Goal: Task Accomplishment & Management: Manage account settings

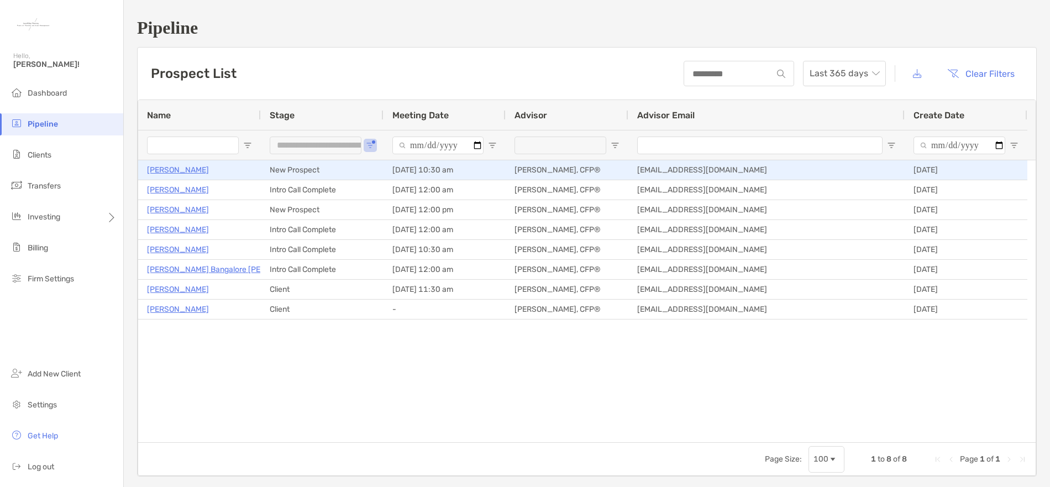
click at [183, 172] on p "[PERSON_NAME]" at bounding box center [178, 170] width 62 height 14
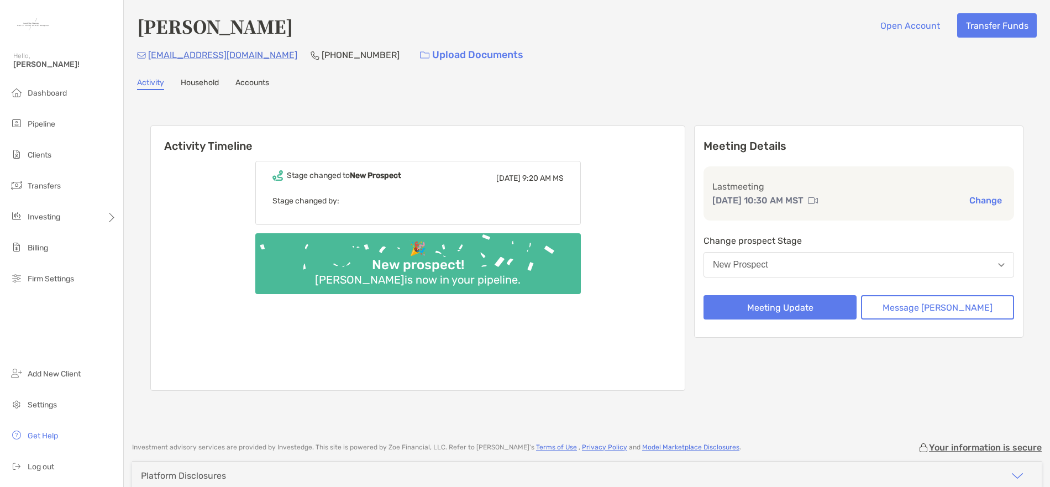
click at [209, 85] on link "Household" at bounding box center [200, 84] width 38 height 12
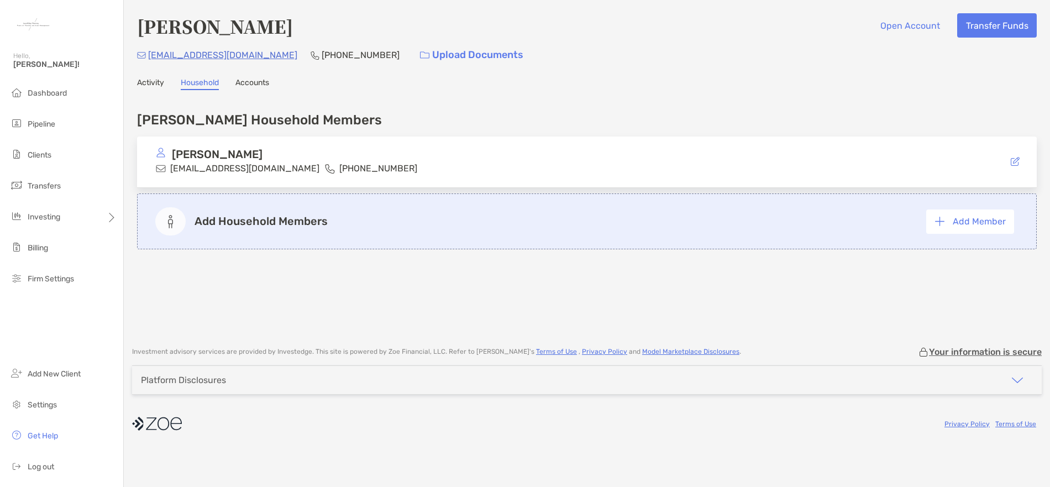
click at [252, 86] on link "Accounts" at bounding box center [252, 84] width 34 height 12
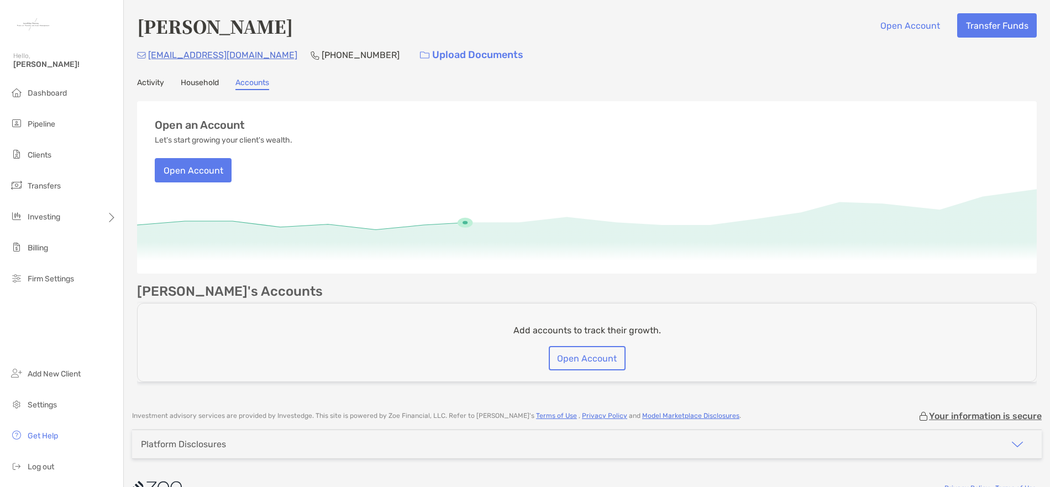
click at [151, 83] on link "Activity" at bounding box center [150, 84] width 27 height 12
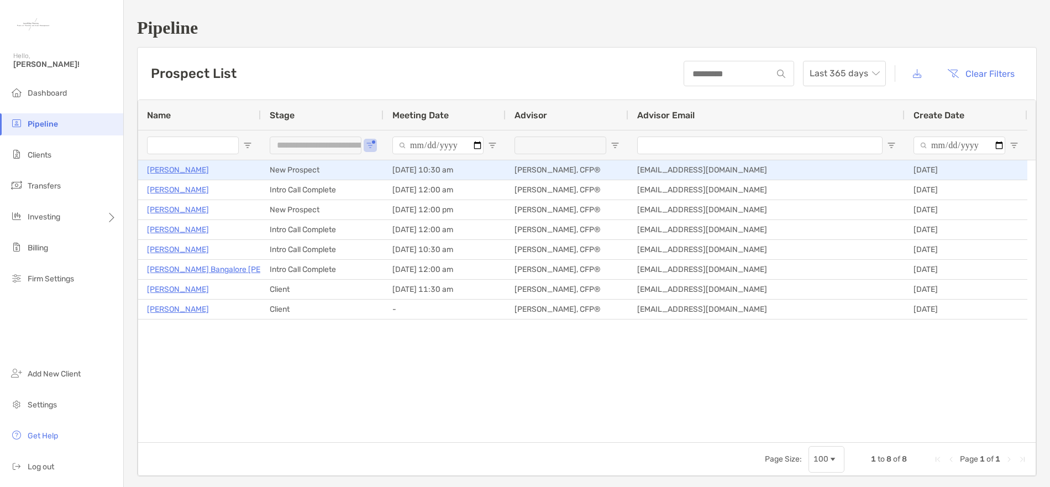
click at [196, 169] on p "[PERSON_NAME]" at bounding box center [178, 170] width 62 height 14
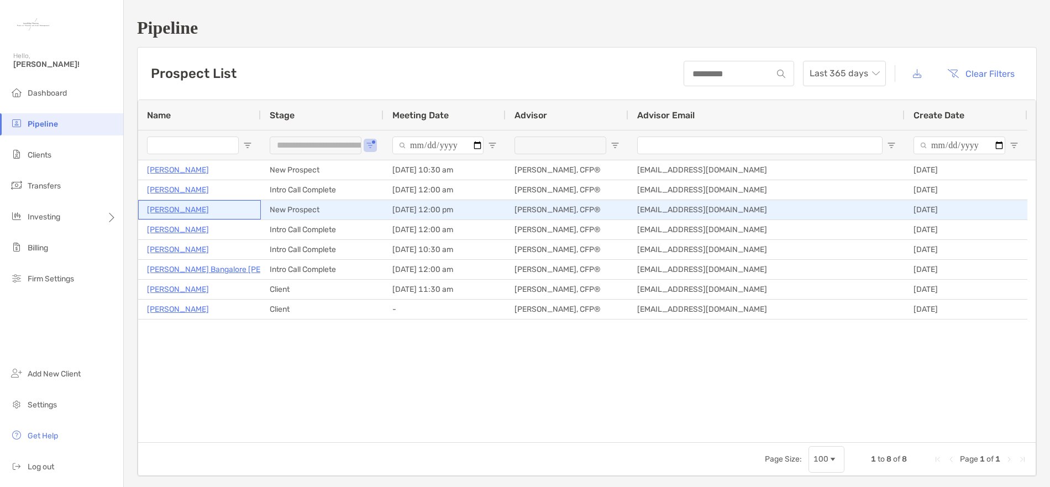
click at [172, 211] on p "Jennifer Lopez" at bounding box center [178, 210] width 62 height 14
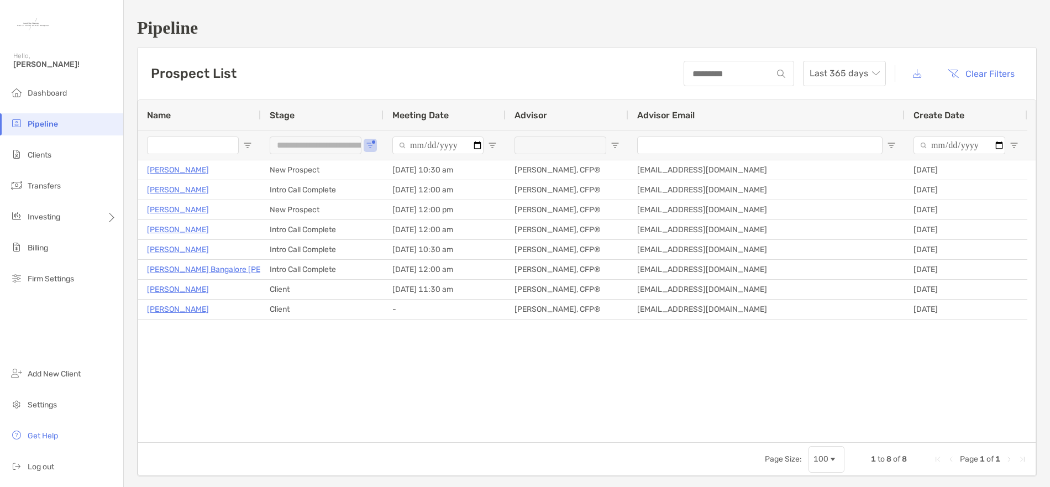
click at [51, 156] on span "Clients" at bounding box center [40, 154] width 24 height 9
click at [41, 156] on span "Clients" at bounding box center [40, 154] width 24 height 9
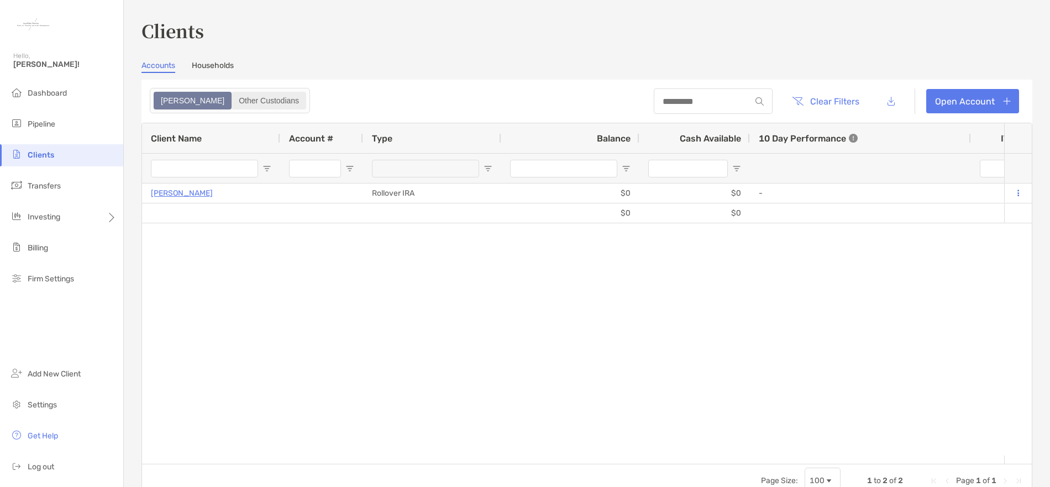
click at [245, 101] on div "Other Custodians" at bounding box center [269, 100] width 72 height 15
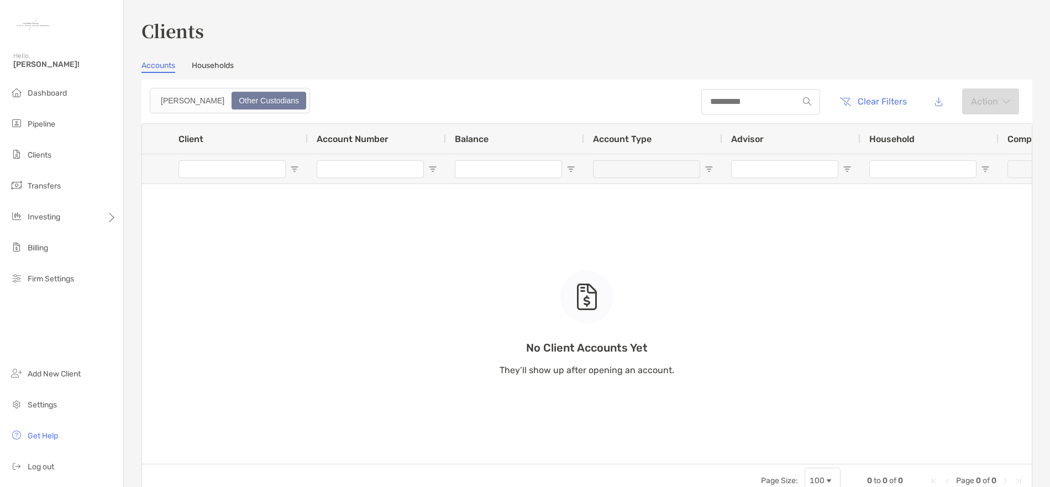
click at [160, 69] on link "Accounts" at bounding box center [158, 67] width 34 height 12
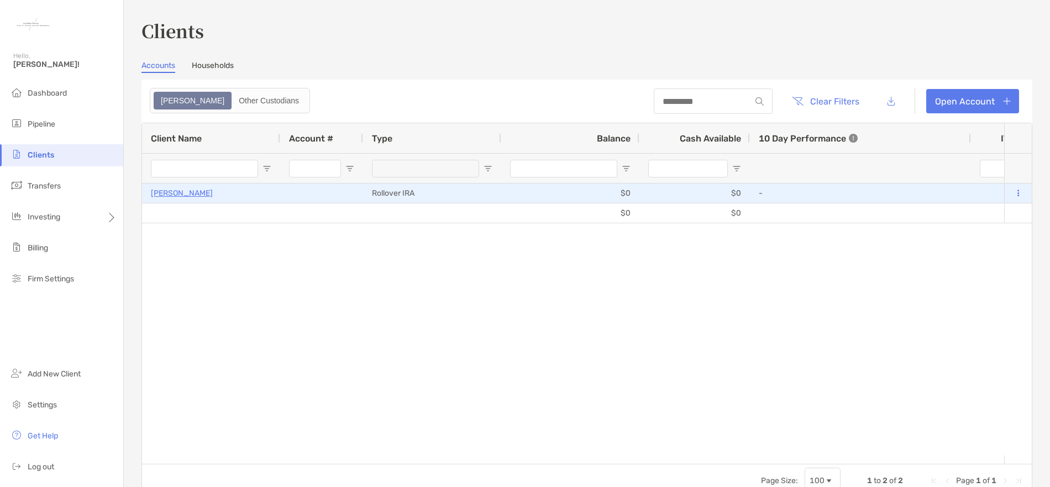
click at [169, 193] on p "Jessica Alford" at bounding box center [182, 193] width 62 height 14
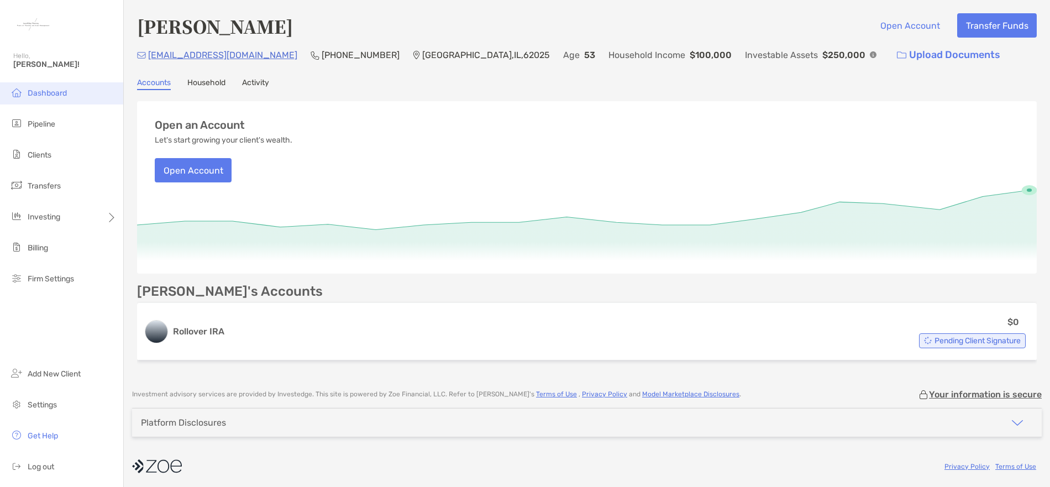
click at [56, 91] on span "Dashboard" at bounding box center [47, 92] width 39 height 9
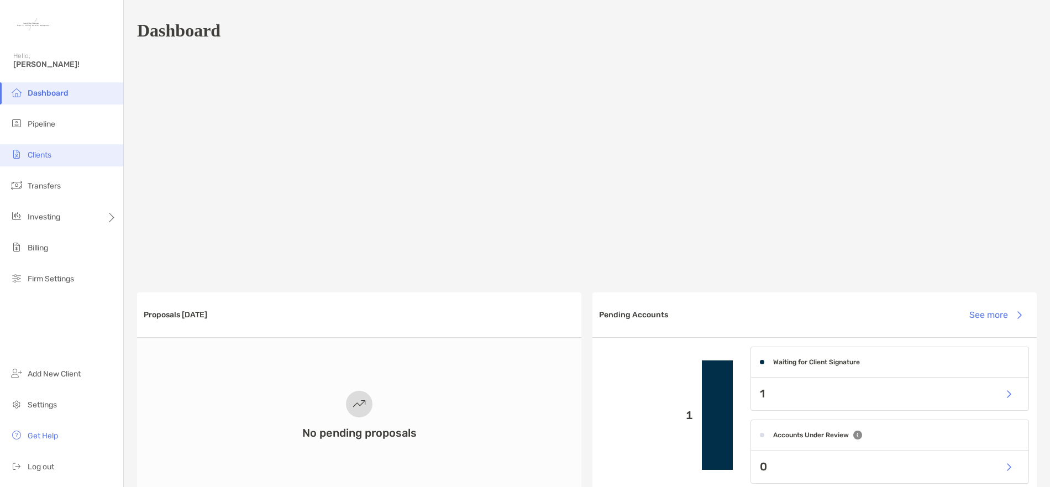
click at [51, 162] on li "Clients" at bounding box center [61, 155] width 123 height 22
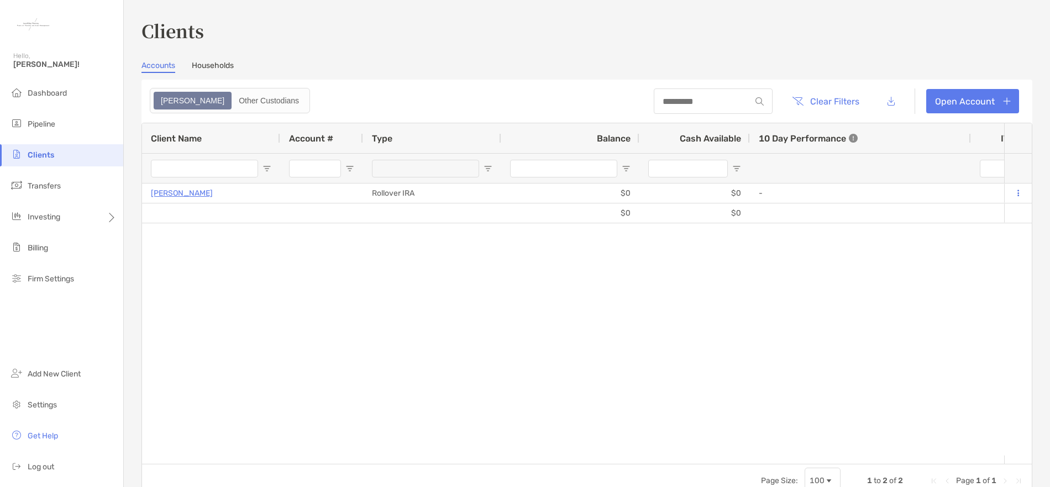
click at [202, 66] on link "Households" at bounding box center [213, 67] width 42 height 12
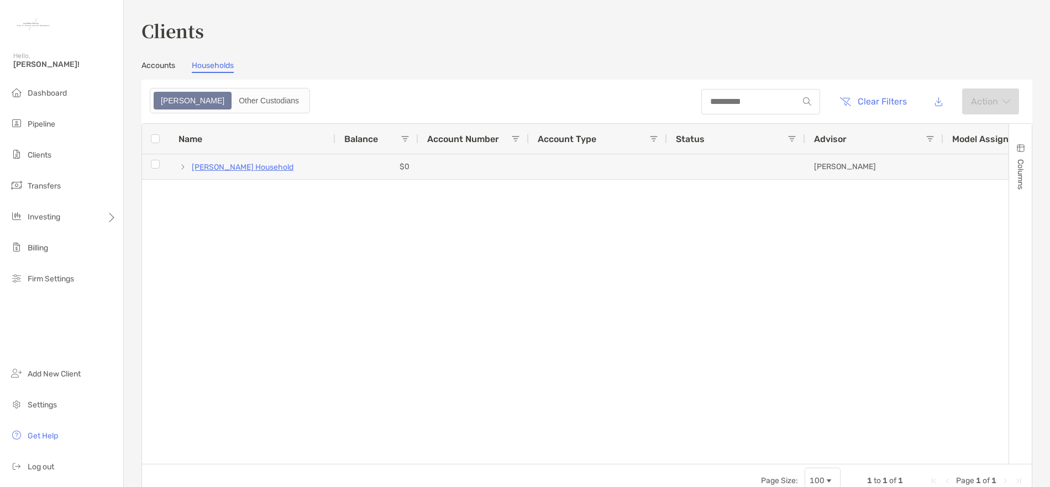
click at [157, 65] on link "Accounts" at bounding box center [158, 67] width 34 height 12
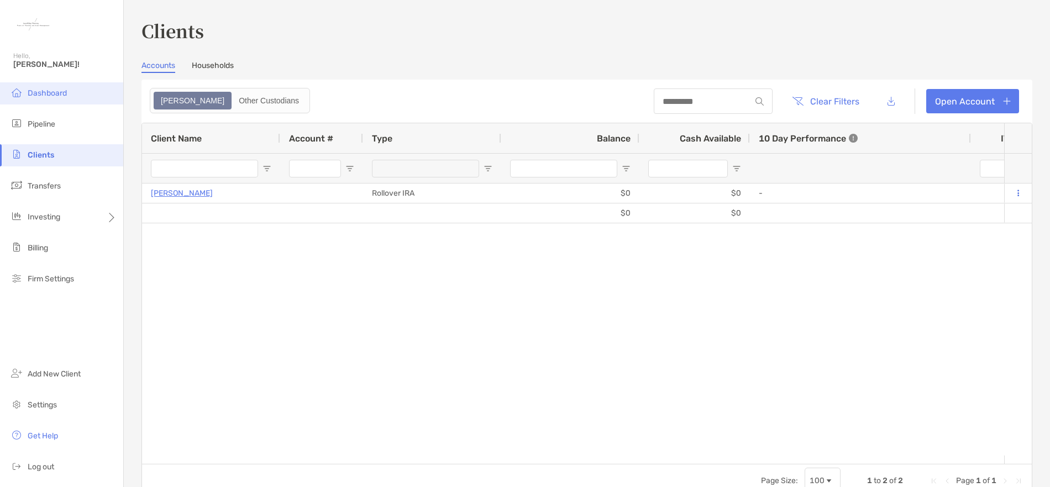
click at [57, 101] on li "Dashboard" at bounding box center [61, 93] width 123 height 22
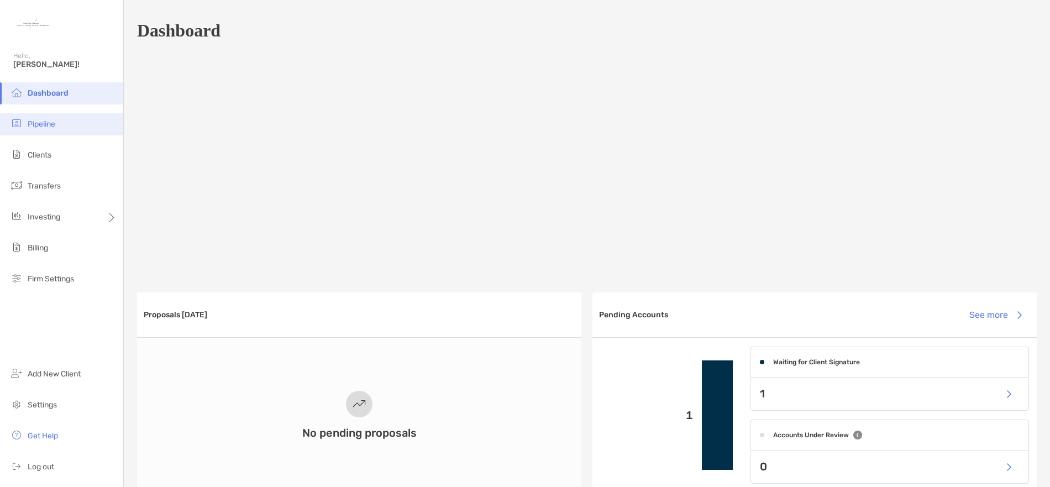
click at [41, 120] on span "Pipeline" at bounding box center [42, 123] width 28 height 9
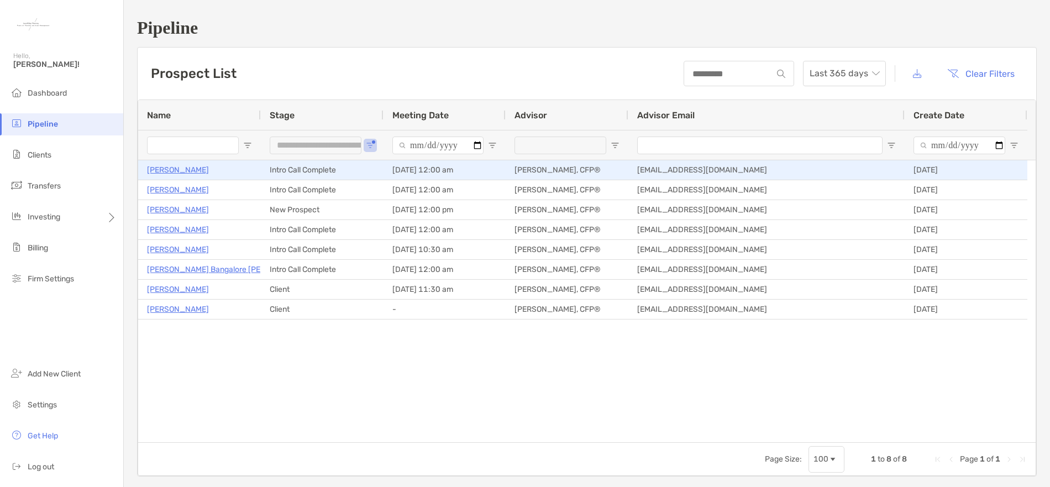
click at [175, 172] on p "[PERSON_NAME]" at bounding box center [178, 170] width 62 height 14
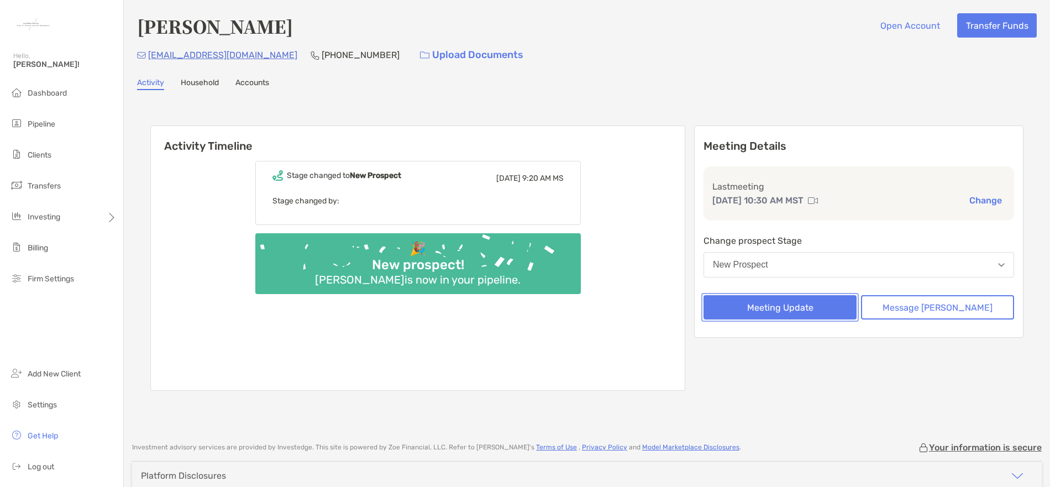
click at [818, 305] on button "Meeting Update" at bounding box center [780, 307] width 153 height 24
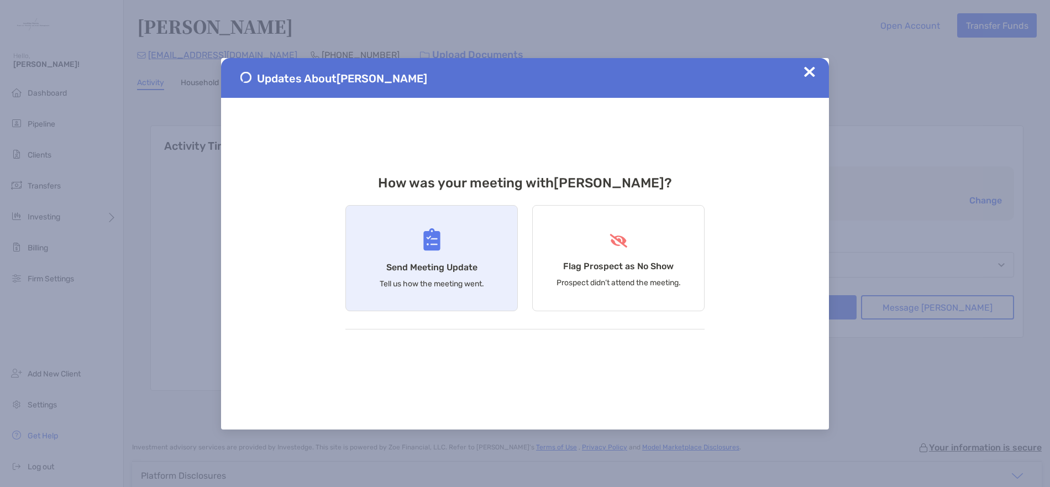
click at [443, 279] on p "Tell us how the meeting went." at bounding box center [432, 283] width 104 height 9
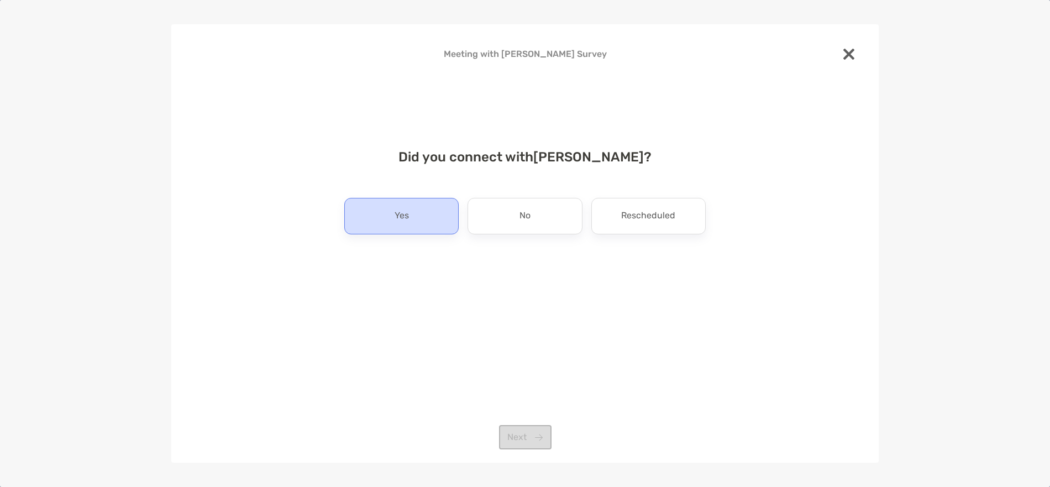
click at [397, 212] on p "Yes" at bounding box center [402, 216] width 14 height 18
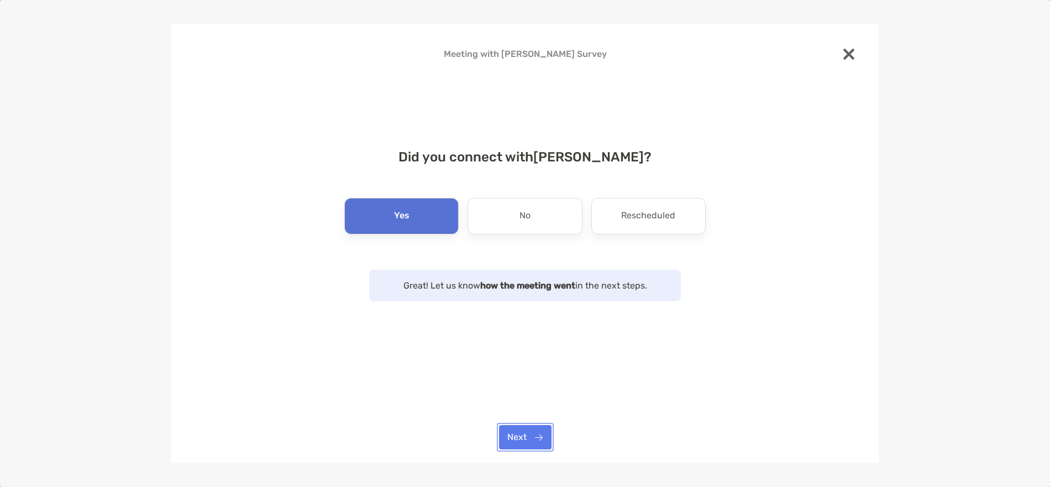
click at [519, 432] on button "Next" at bounding box center [525, 437] width 53 height 24
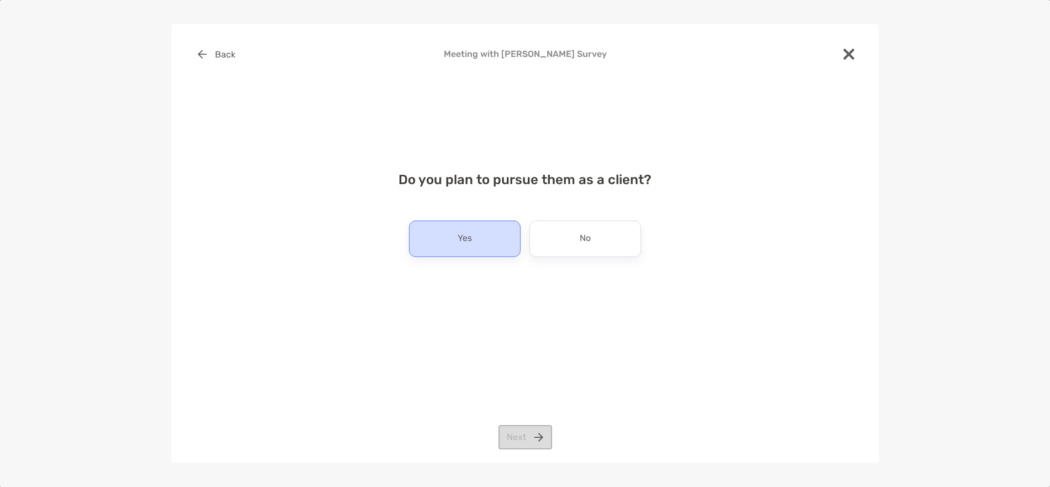
click at [465, 223] on div "Yes" at bounding box center [465, 239] width 112 height 36
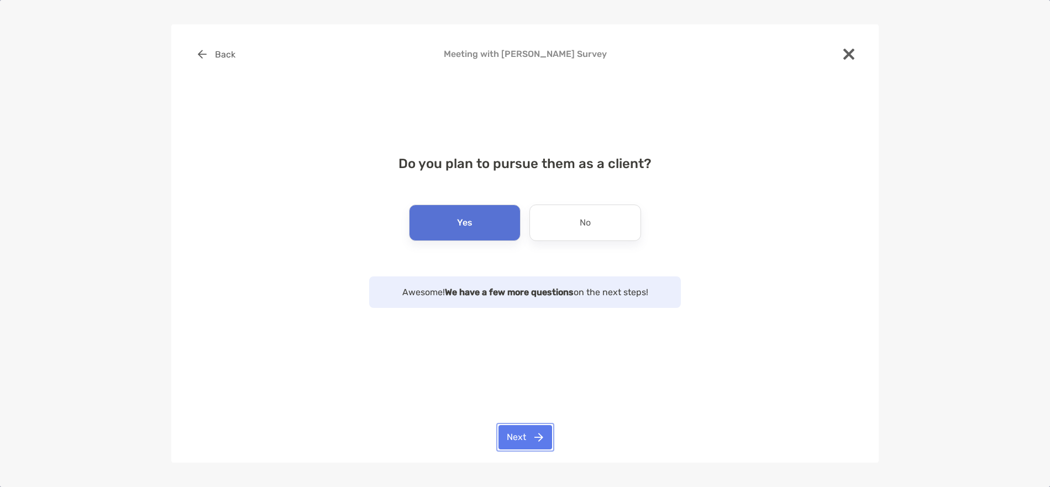
click at [534, 434] on button "Next" at bounding box center [525, 437] width 54 height 24
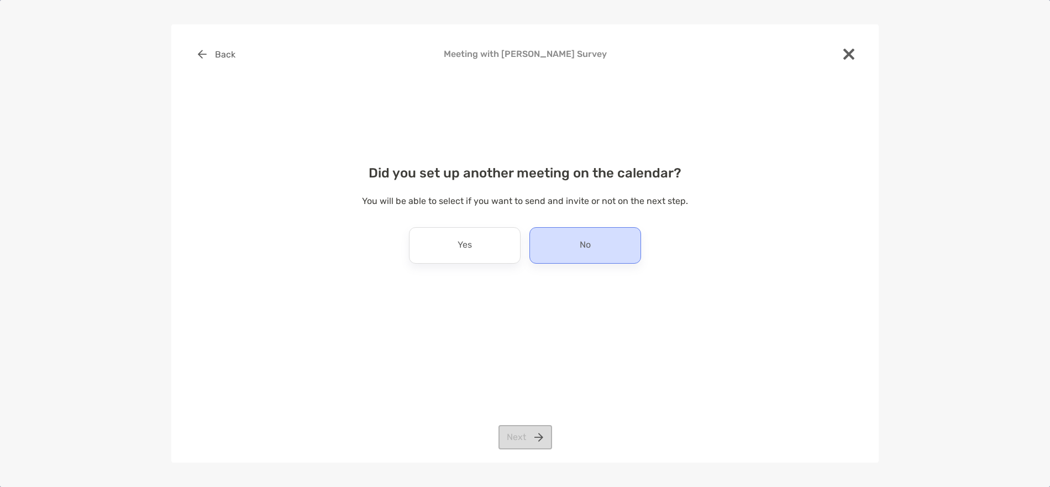
click at [603, 255] on div "No" at bounding box center [585, 245] width 112 height 36
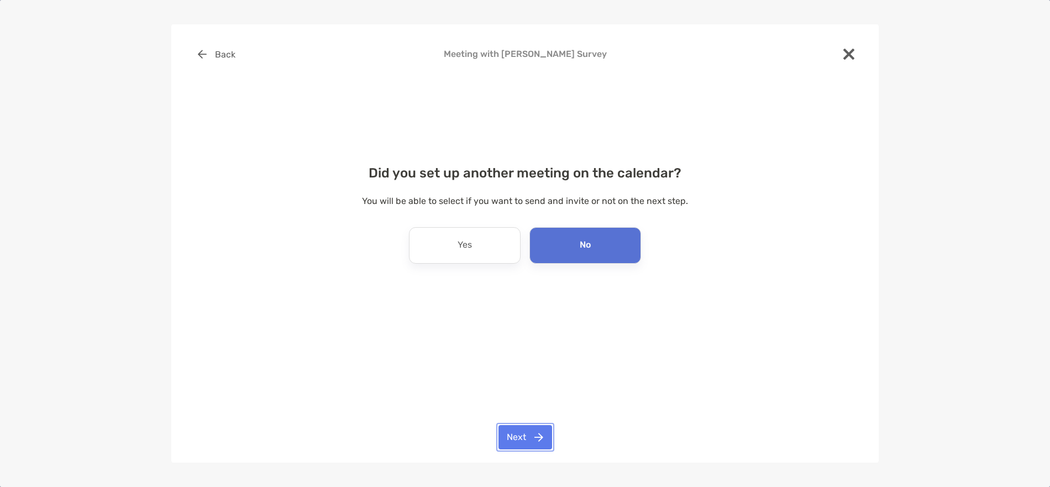
click at [521, 440] on button "Next" at bounding box center [525, 437] width 54 height 24
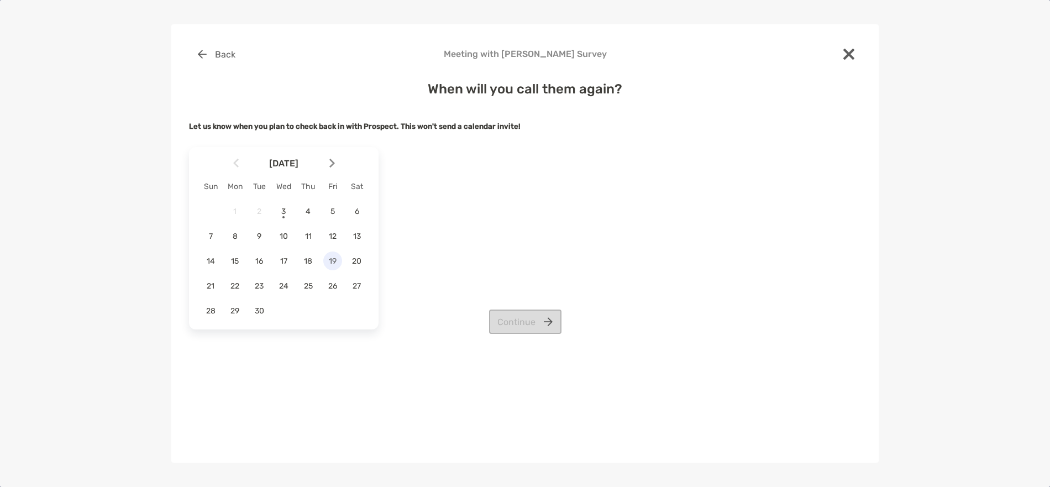
click at [332, 261] on span "19" at bounding box center [332, 260] width 19 height 9
click at [521, 319] on button "Continue" at bounding box center [525, 321] width 72 height 24
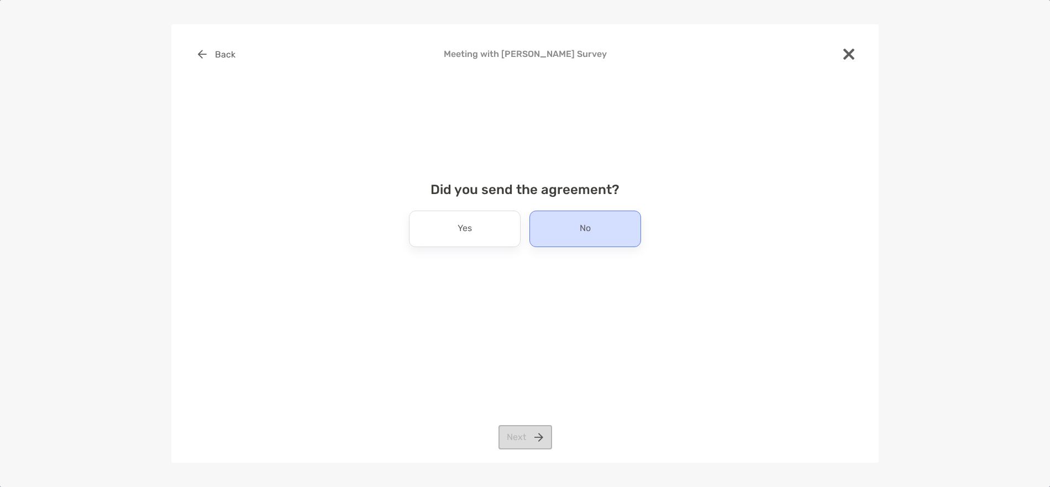
click at [581, 239] on div "No" at bounding box center [585, 229] width 112 height 36
click at [528, 435] on button "Next" at bounding box center [525, 437] width 54 height 24
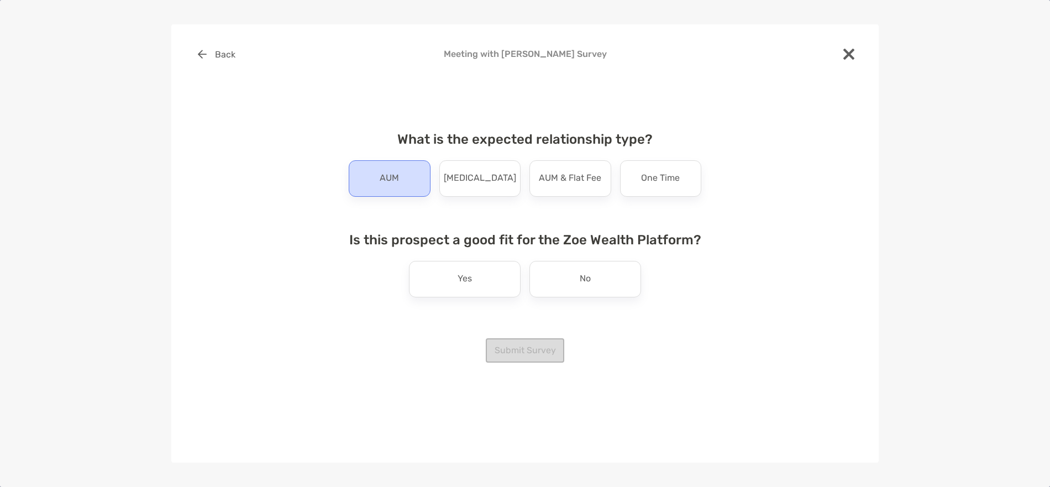
click at [392, 171] on p "AUM" at bounding box center [389, 179] width 19 height 18
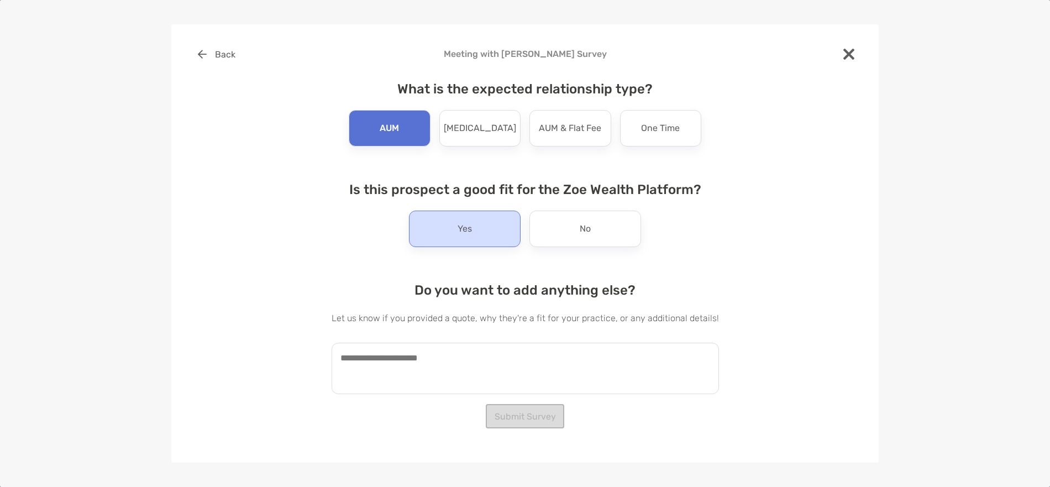
click at [476, 222] on div "Yes" at bounding box center [465, 229] width 112 height 36
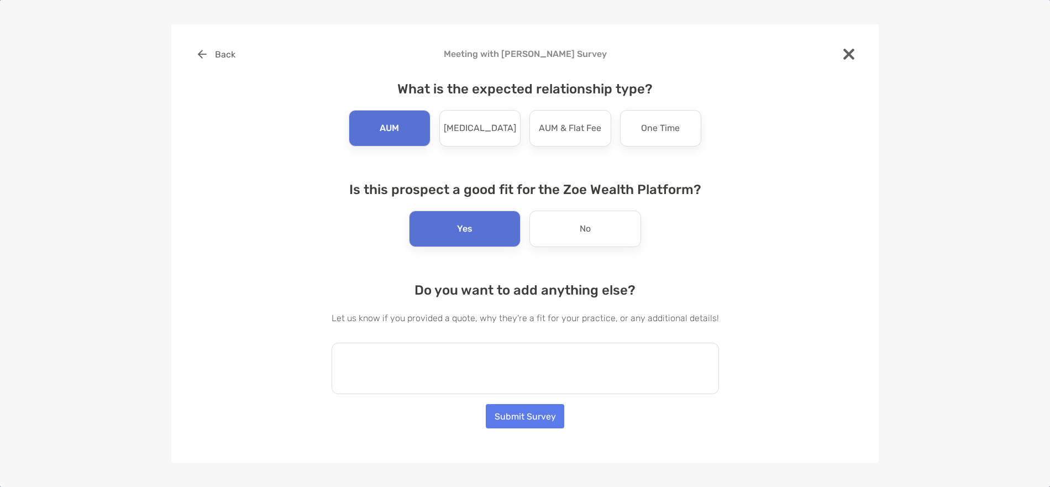
click at [497, 356] on textarea at bounding box center [525, 368] width 387 height 51
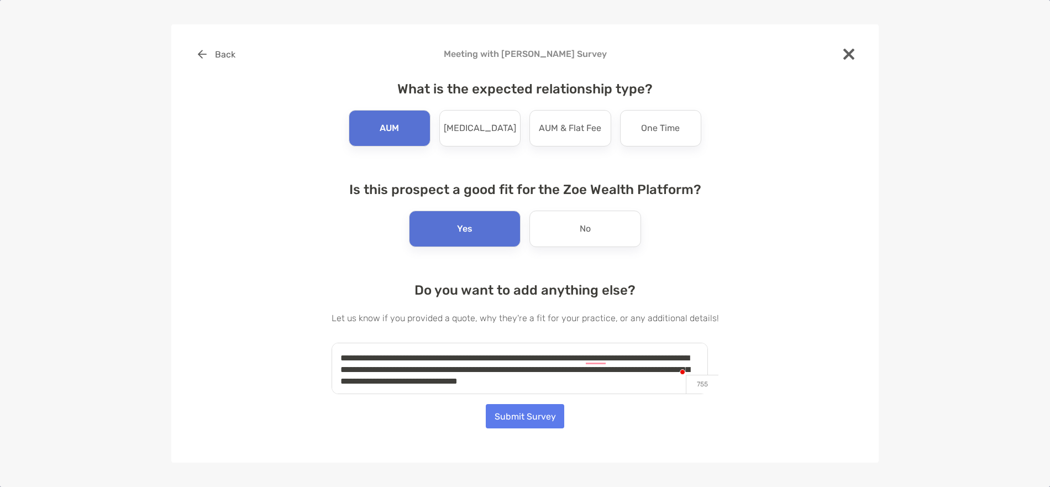
click at [677, 381] on textarea "**********" at bounding box center [520, 368] width 376 height 51
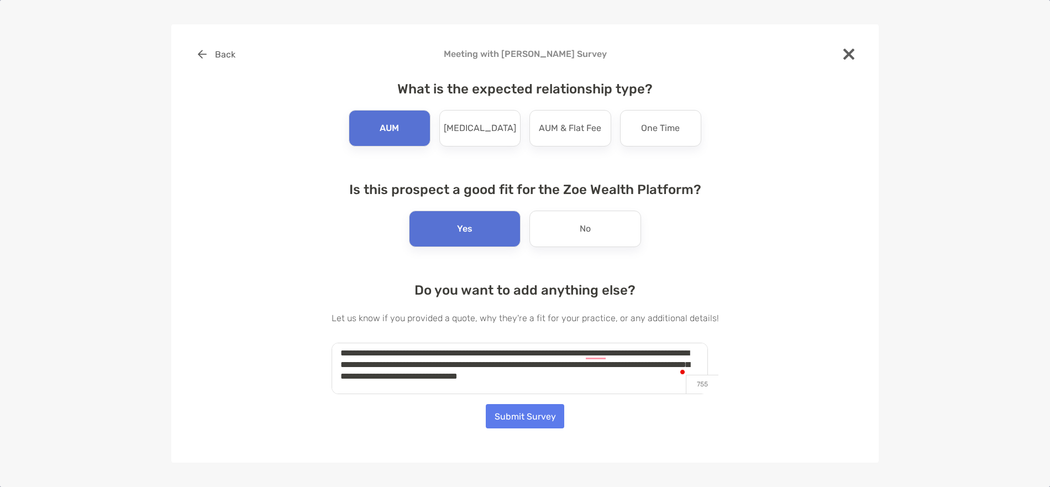
type textarea "**********"
click at [544, 411] on button "Submit Survey" at bounding box center [525, 416] width 78 height 24
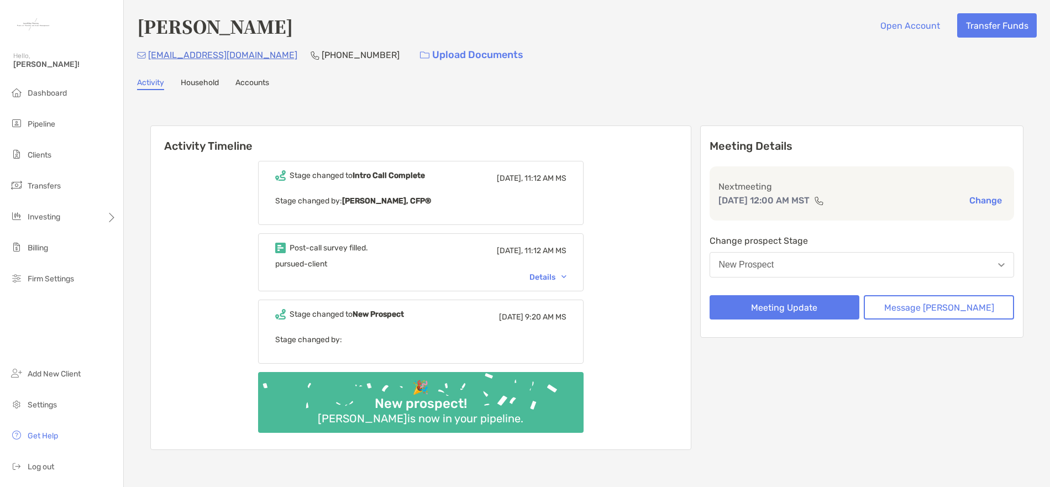
click at [556, 276] on div "Details" at bounding box center [547, 276] width 37 height 9
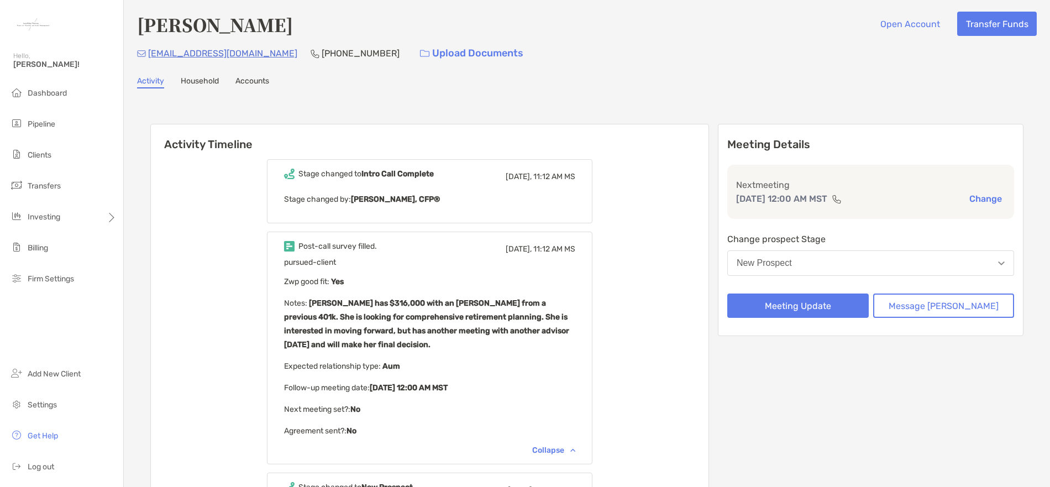
scroll to position [0, 0]
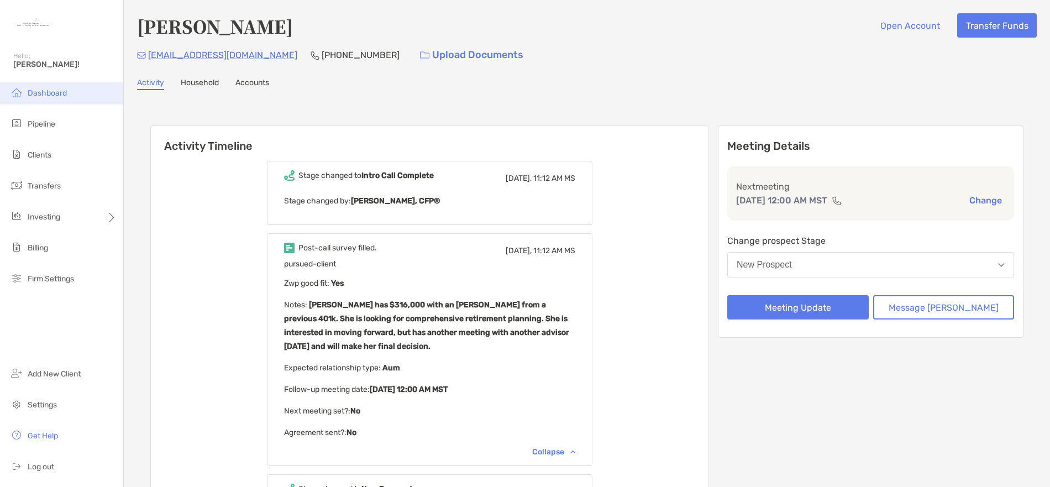
click at [51, 98] on li "Dashboard" at bounding box center [61, 93] width 123 height 22
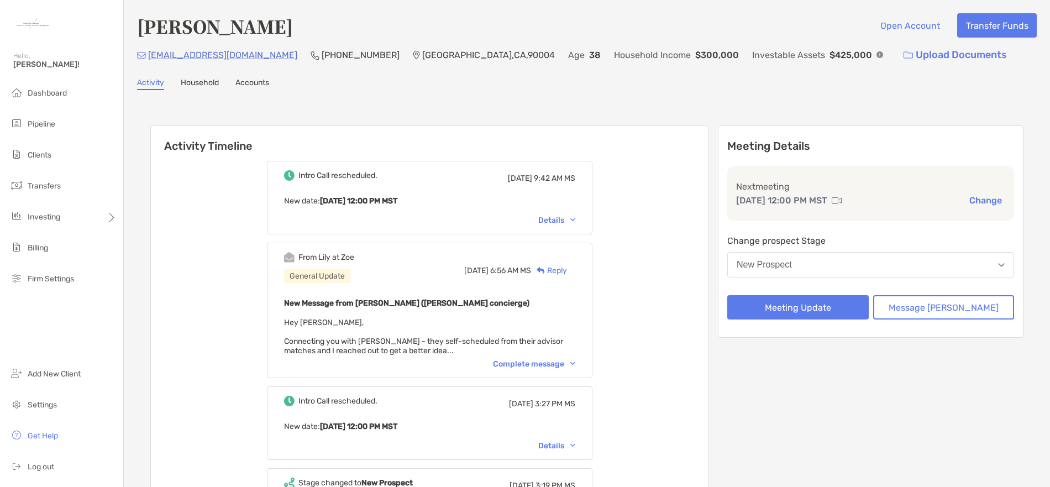
scroll to position [55, 0]
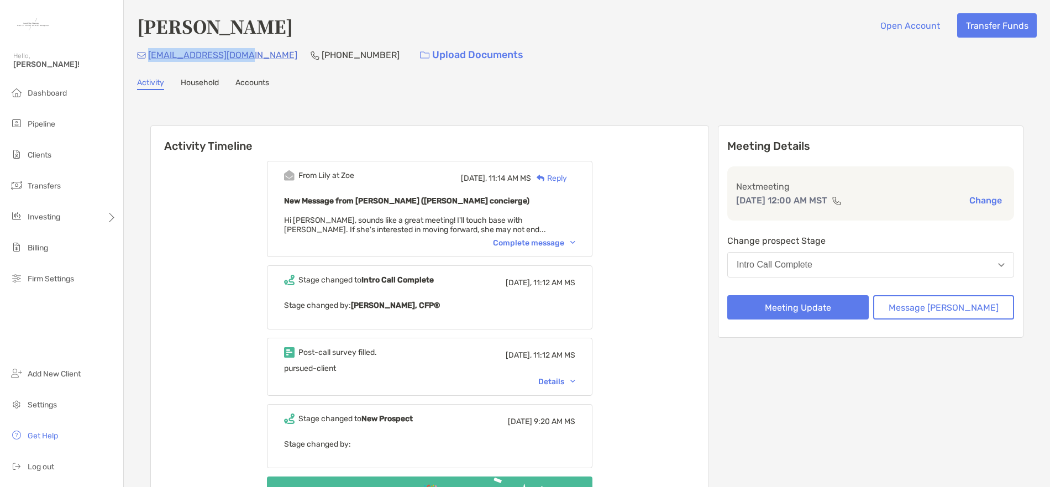
drag, startPoint x: 248, startPoint y: 57, endPoint x: 148, endPoint y: 59, distance: 100.0
click at [148, 59] on div "[EMAIL_ADDRESS][DOMAIN_NAME] [PHONE_NUMBER] Upload Documents" at bounding box center [587, 55] width 900 height 24
copy p "[EMAIL_ADDRESS][DOMAIN_NAME]"
